Goal: Task Accomplishment & Management: Manage account settings

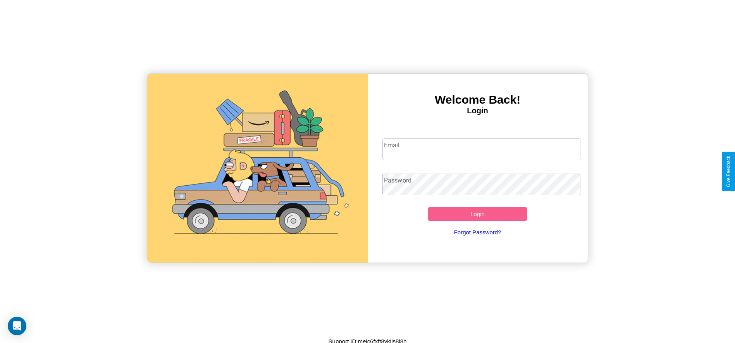
click at [481, 149] on input "Email" at bounding box center [481, 150] width 198 height 22
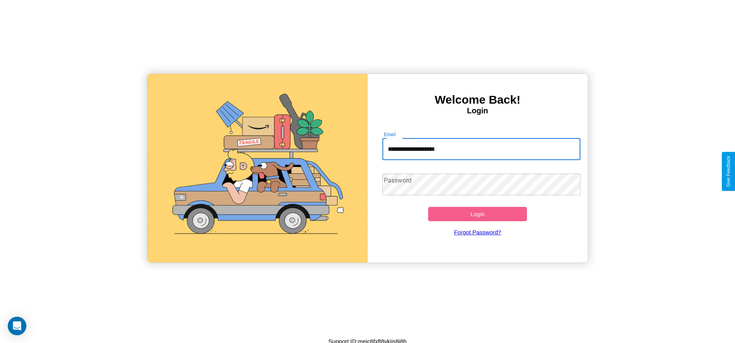
type input "**********"
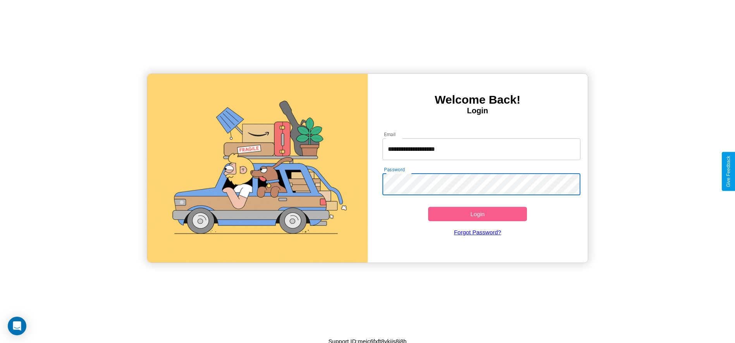
click at [477, 214] on button "Login" at bounding box center [477, 214] width 99 height 14
